Goal: Task Accomplishment & Management: Manage account settings

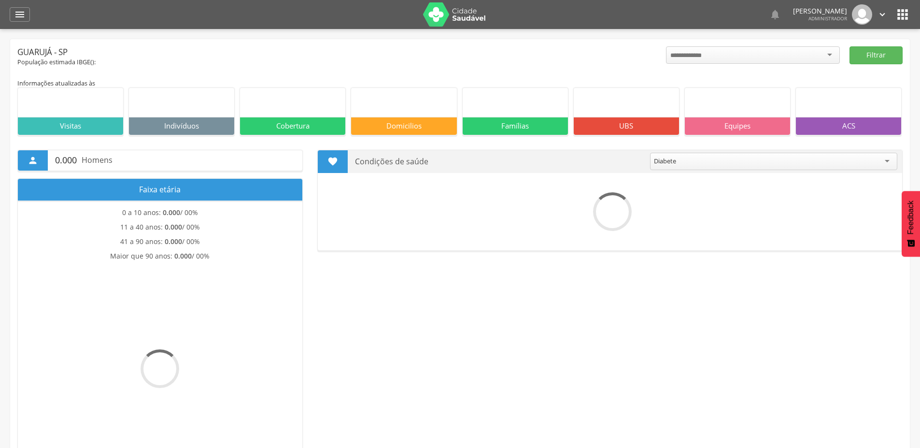
click at [880, 13] on icon "" at bounding box center [882, 14] width 11 height 11
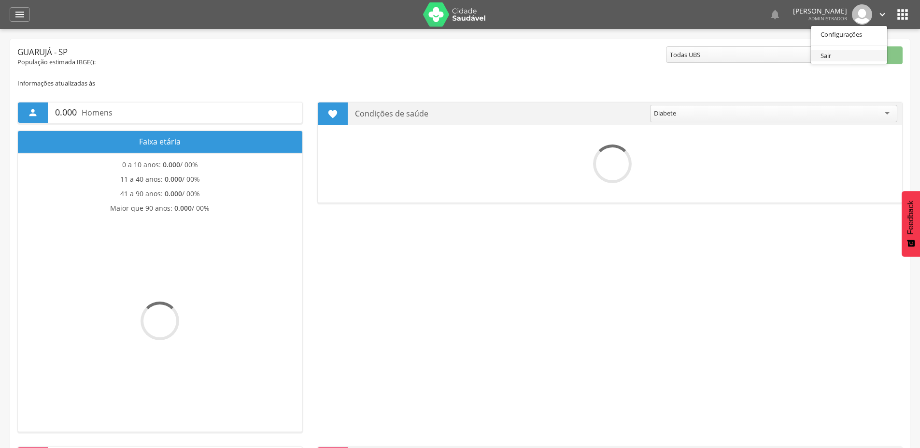
click at [830, 57] on link "Sair" at bounding box center [849, 56] width 76 height 12
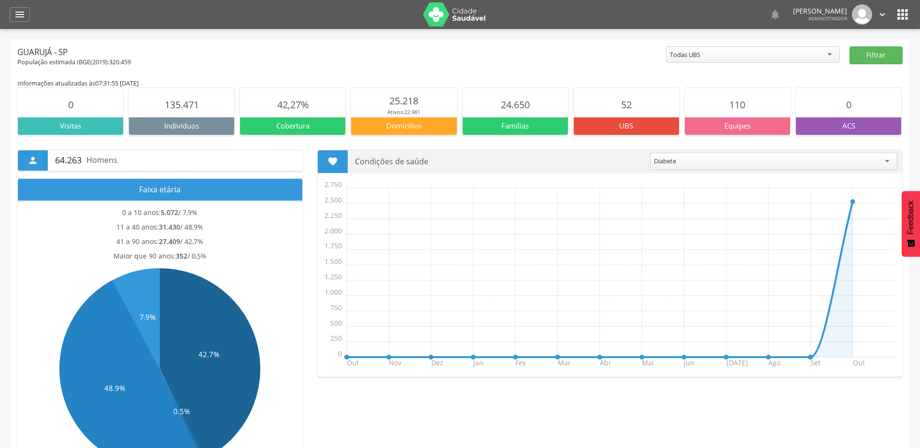
click at [881, 9] on icon "" at bounding box center [882, 14] width 11 height 11
click at [841, 55] on link "Sair" at bounding box center [849, 56] width 76 height 12
